Goal: Task Accomplishment & Management: Use online tool/utility

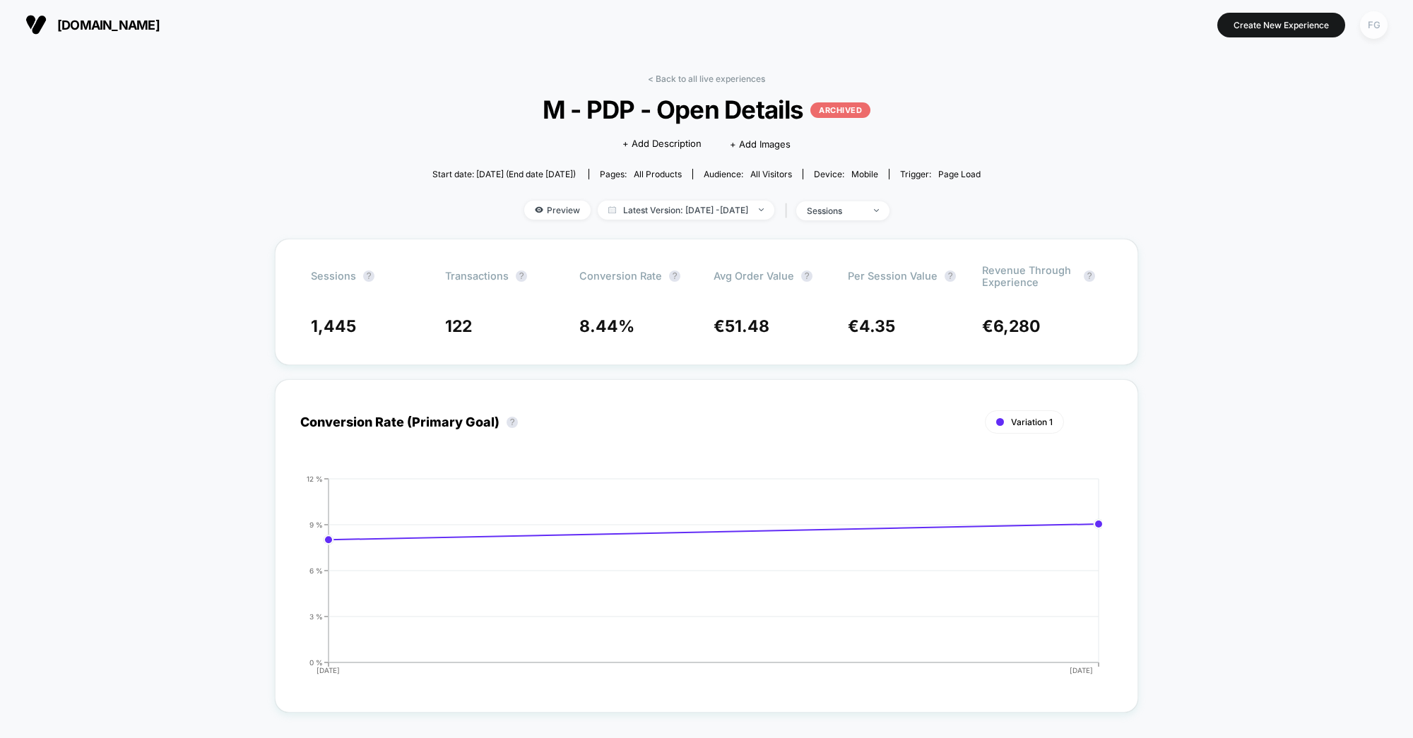
click at [1372, 29] on div "FG" at bounding box center [1374, 25] width 28 height 28
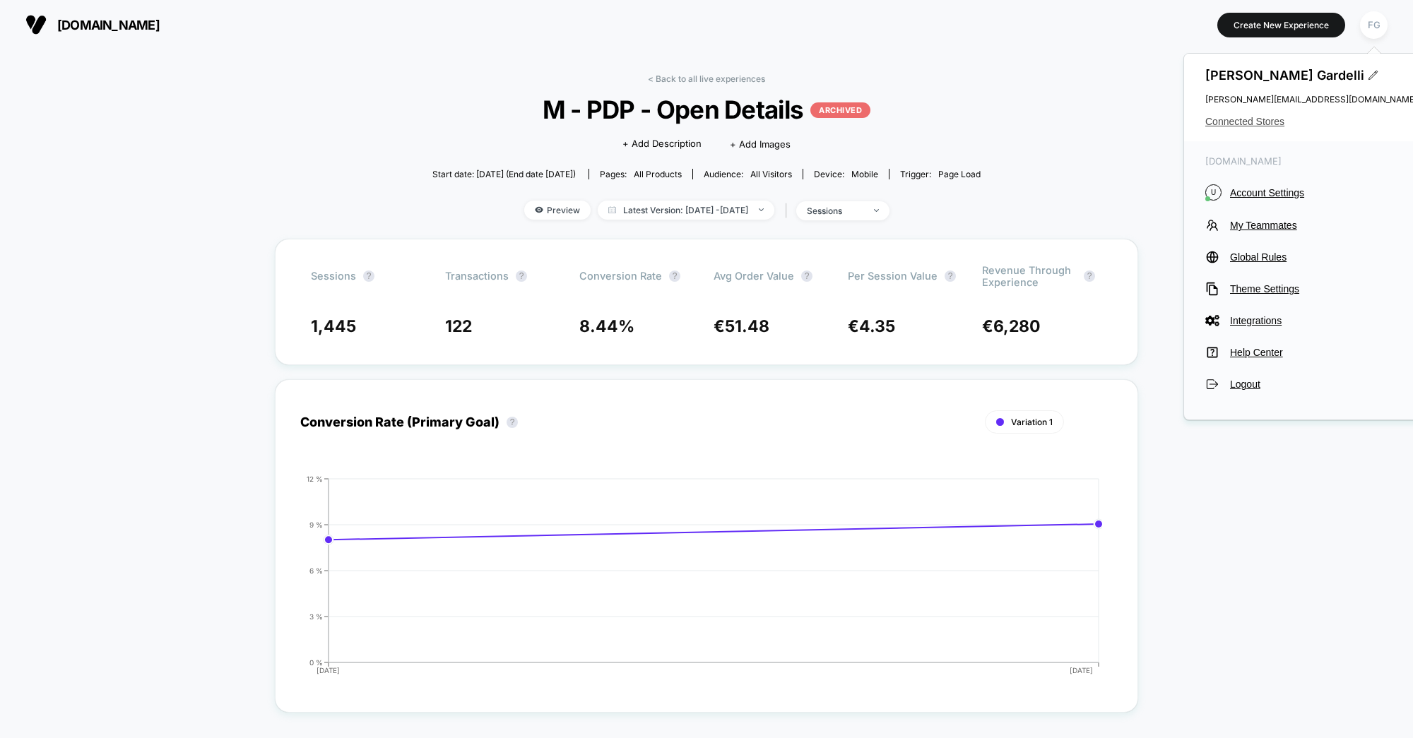
click at [1260, 121] on span "Connected Stores" at bounding box center [1311, 121] width 212 height 11
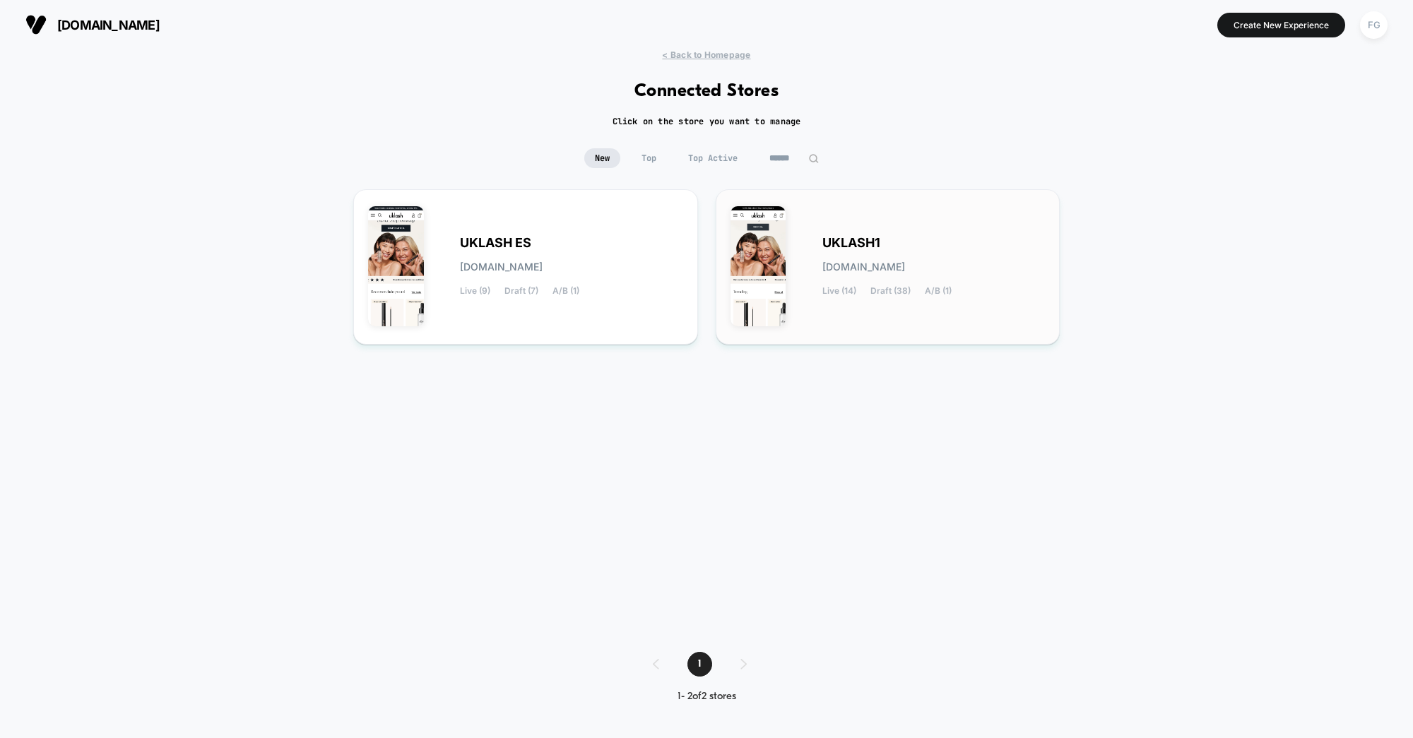
click at [856, 201] on div "UKLASH1 [DOMAIN_NAME] Live (14) Draft (38) A/B (1)" at bounding box center [888, 266] width 345 height 155
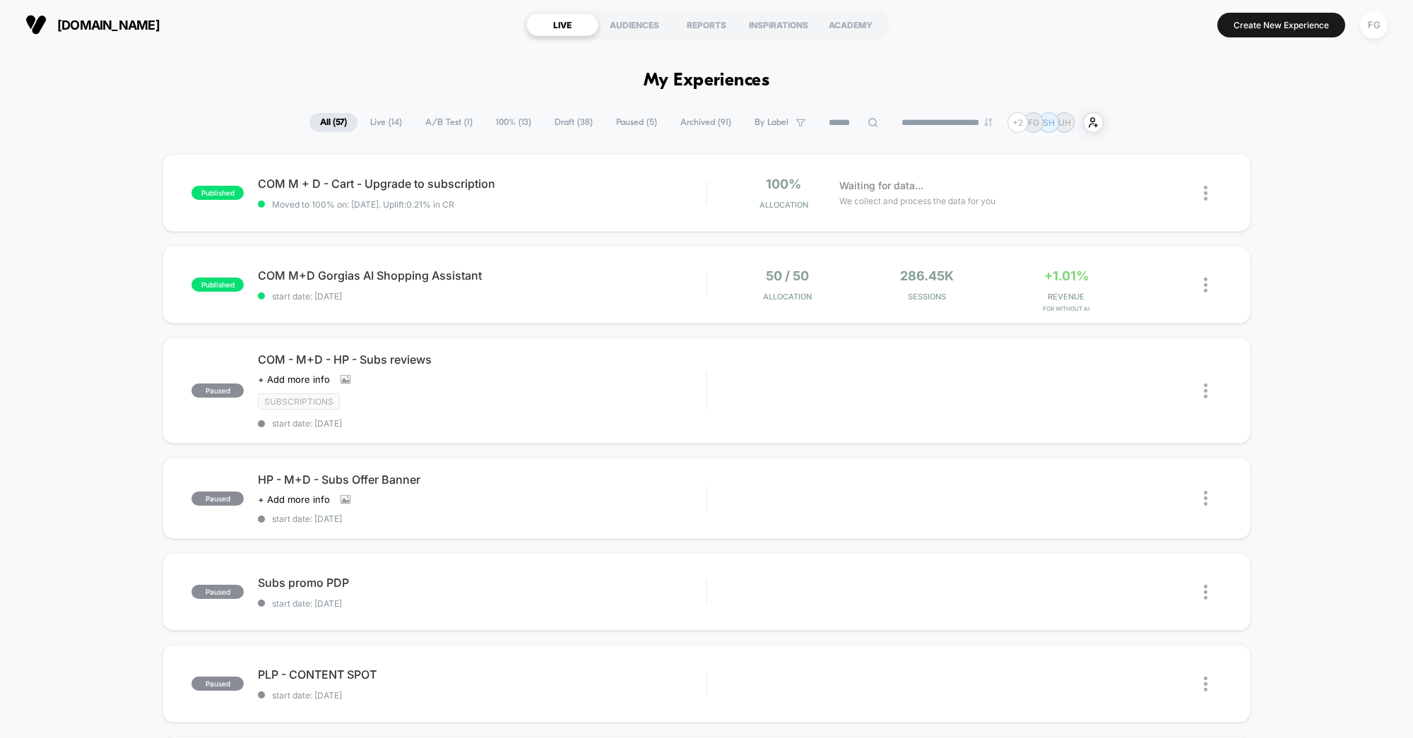
click at [566, 123] on span "Draft ( 38 )" at bounding box center [573, 122] width 59 height 19
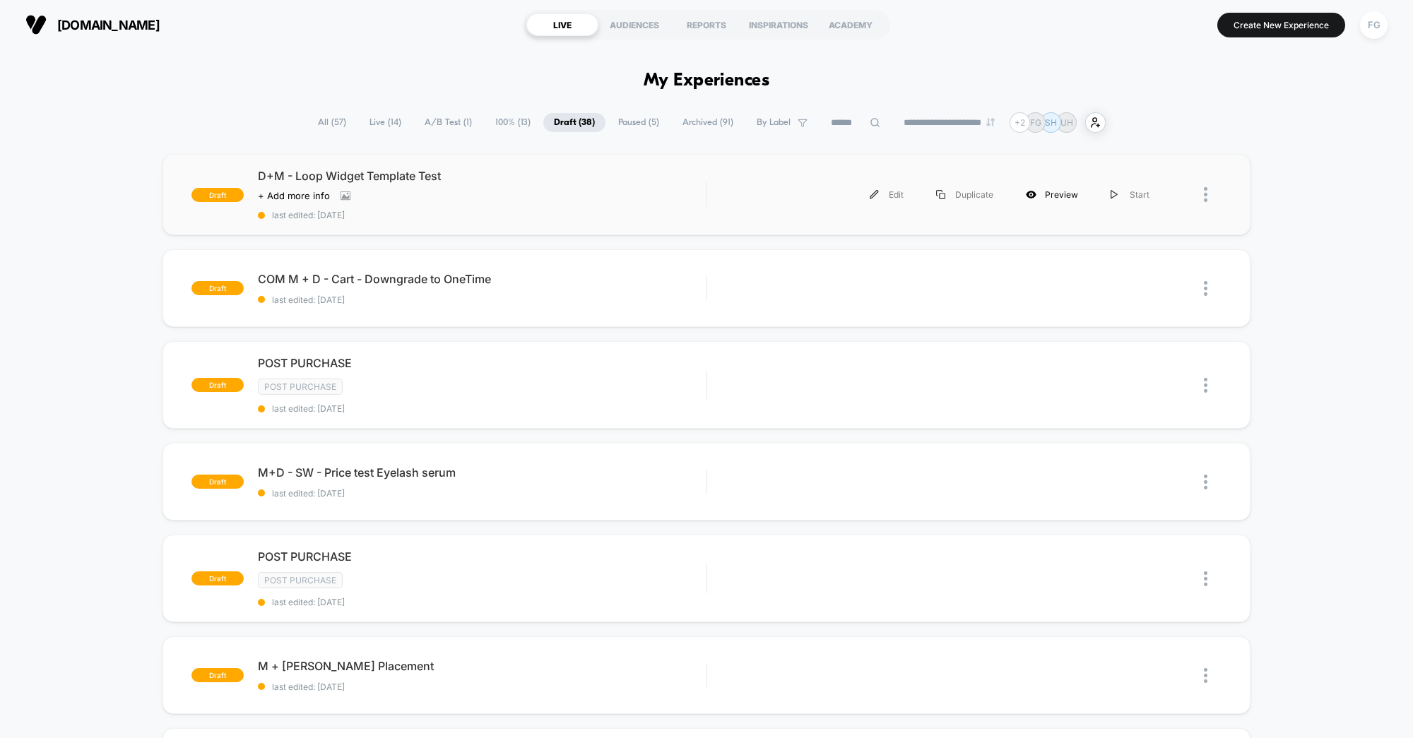
click at [1037, 196] on icon at bounding box center [1031, 194] width 11 height 11
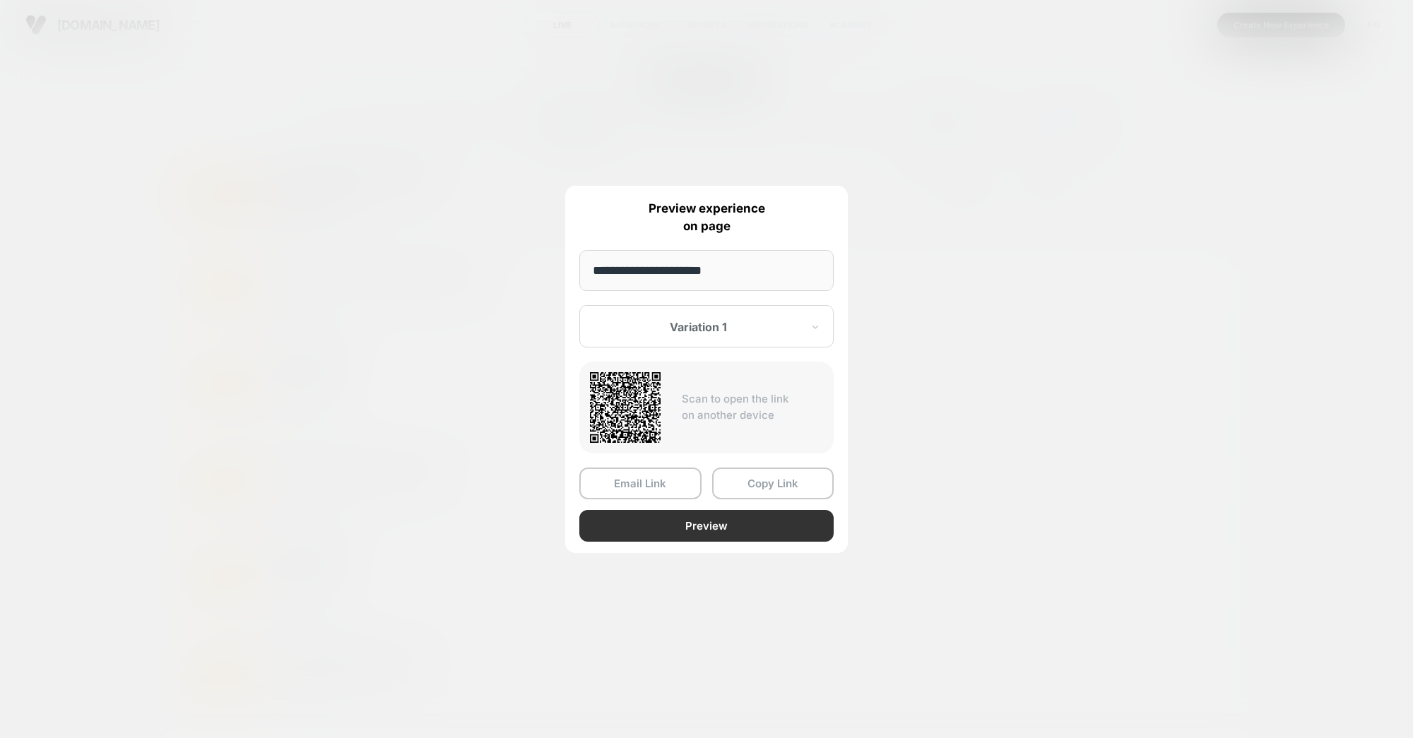
click at [712, 526] on button "Preview" at bounding box center [706, 526] width 254 height 32
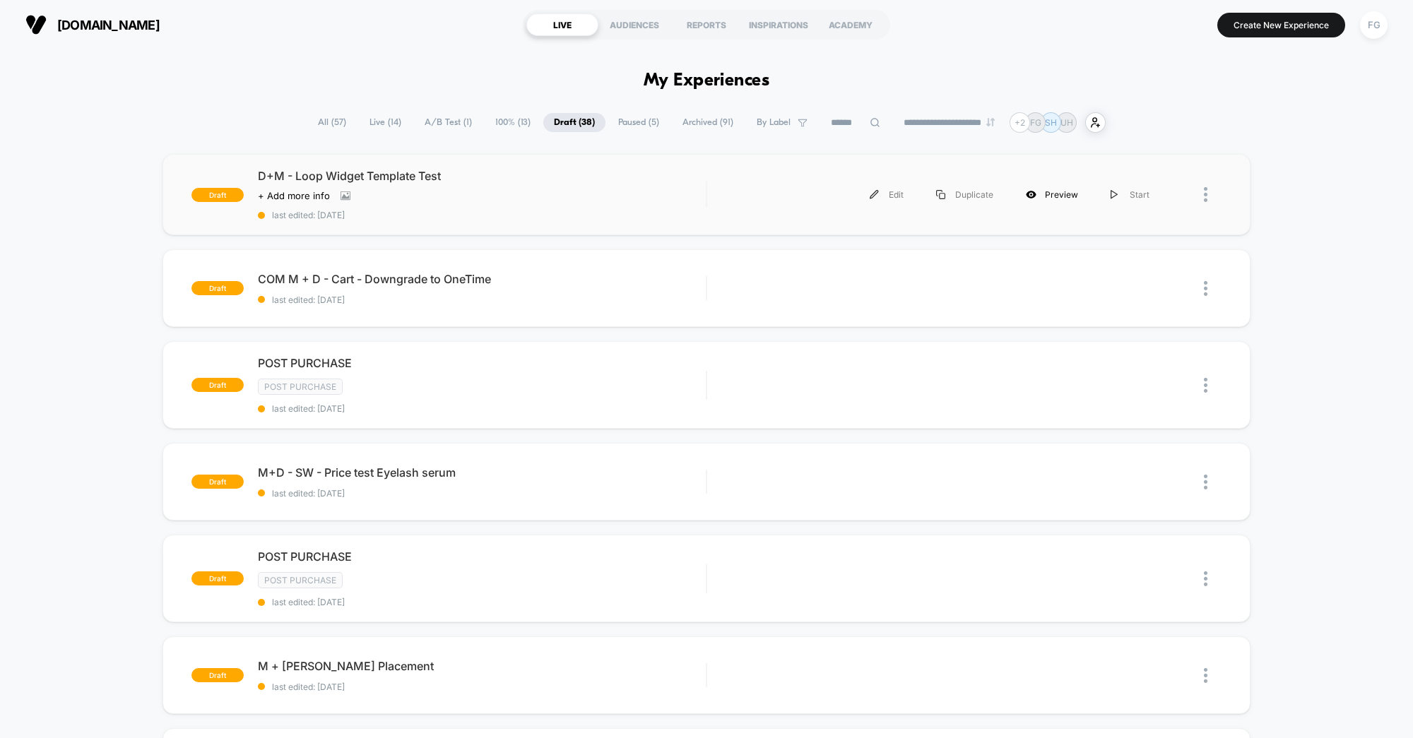
click at [1070, 191] on div "Preview" at bounding box center [1052, 195] width 85 height 32
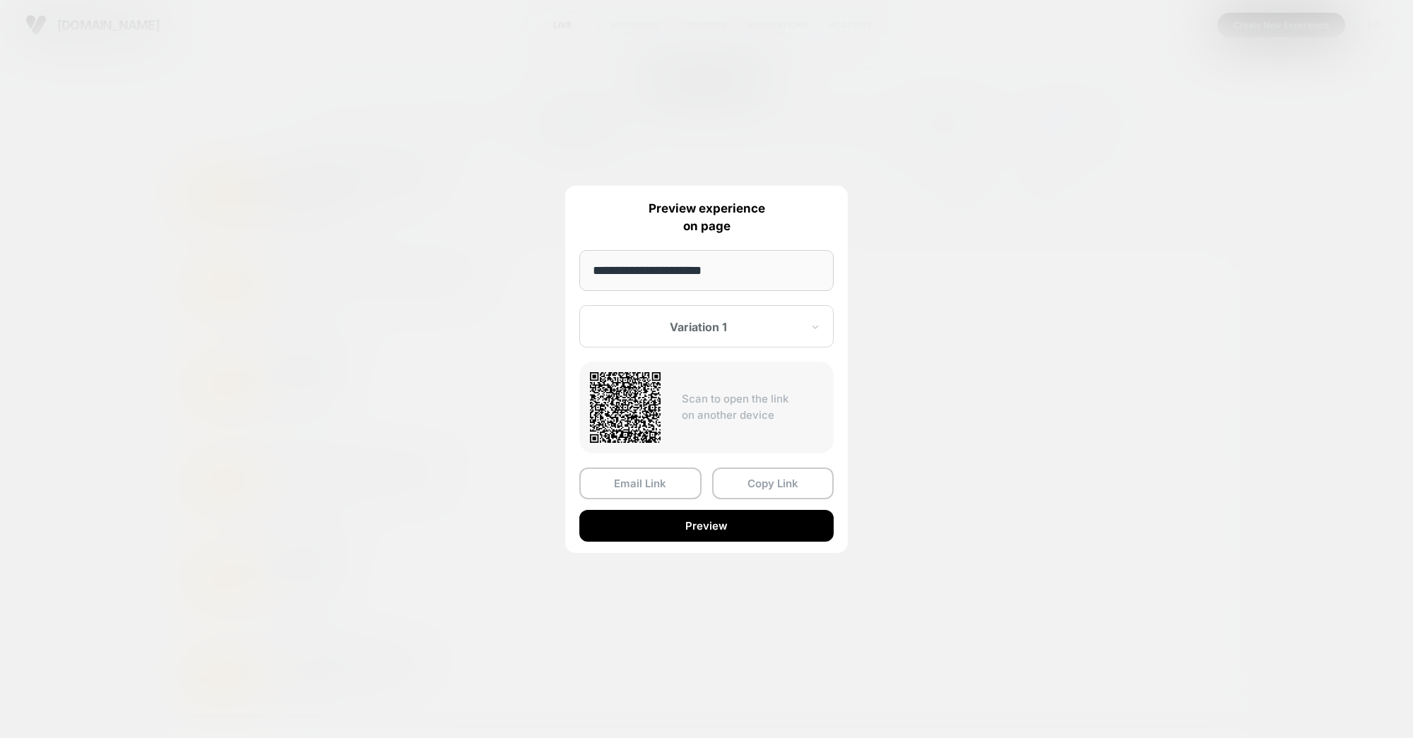
click at [745, 278] on input "**********" at bounding box center [706, 270] width 254 height 41
